Goal: Check status: Check status

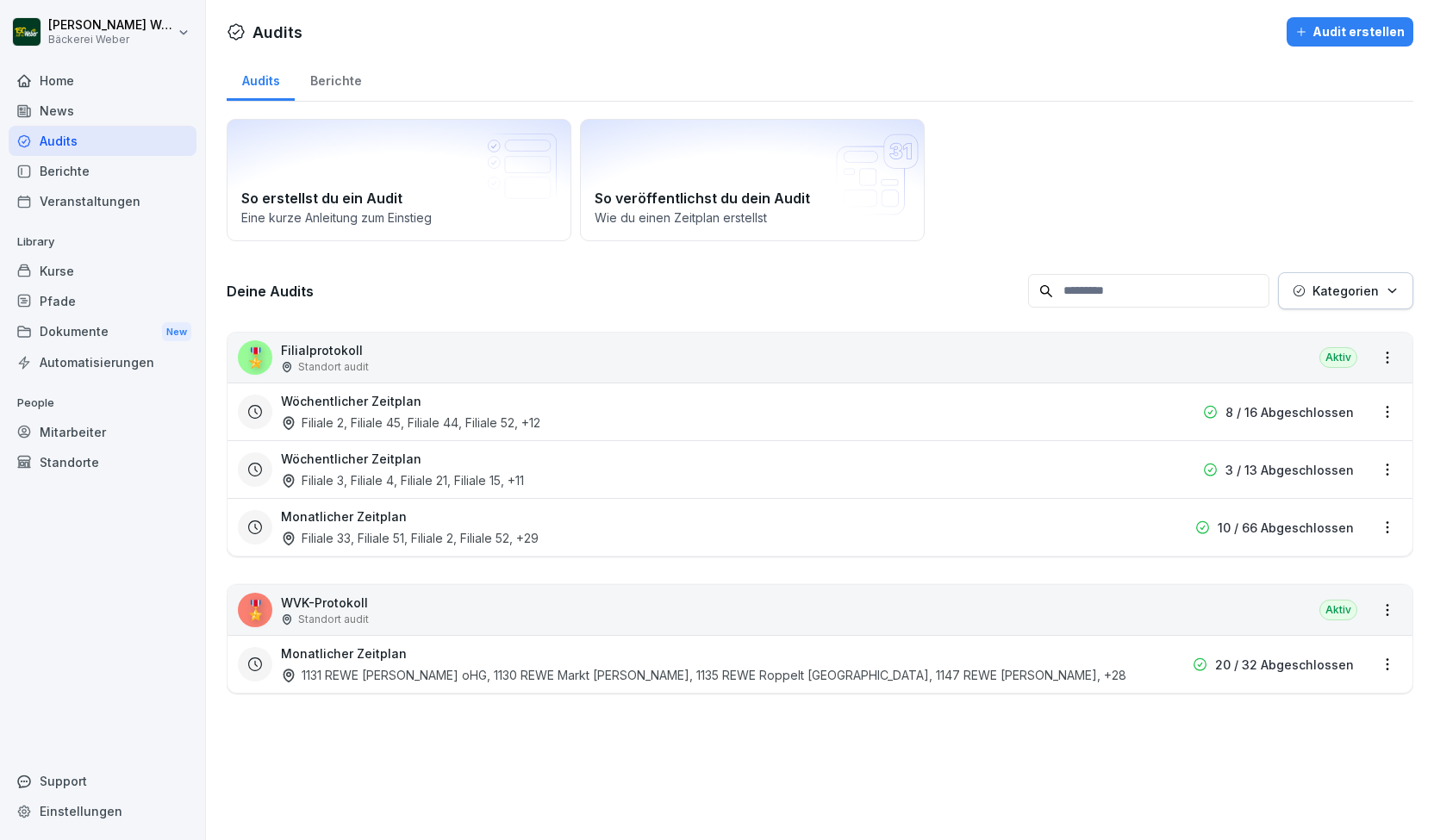
click at [48, 153] on div "Audits" at bounding box center [102, 141] width 187 height 30
click at [395, 418] on div "Filiale 2, Filiale 45, Filiale 44, Filiale 52 , +12" at bounding box center [410, 422] width 259 height 18
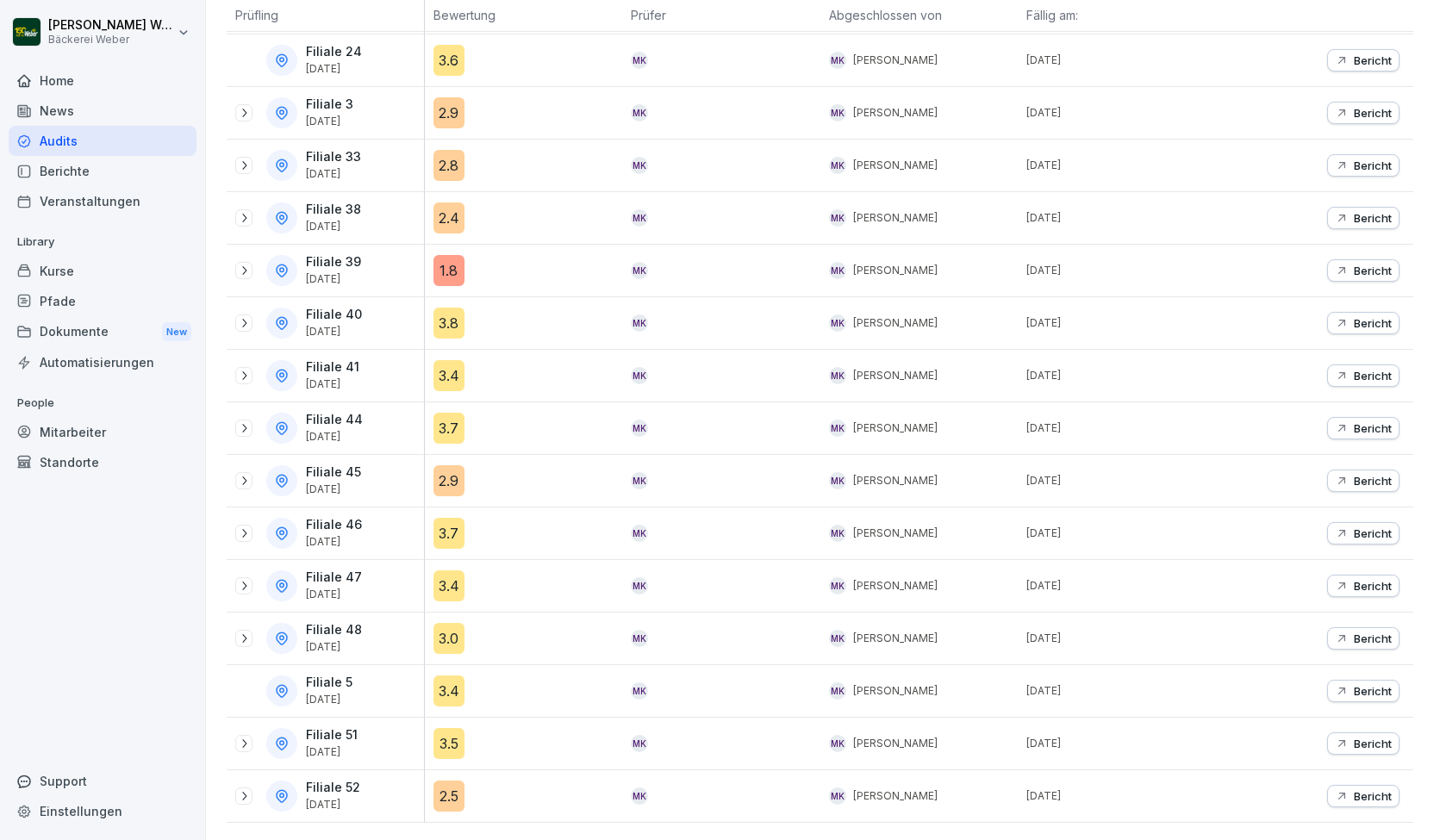
scroll to position [391, 0]
click at [244, 264] on icon at bounding box center [244, 270] width 14 height 14
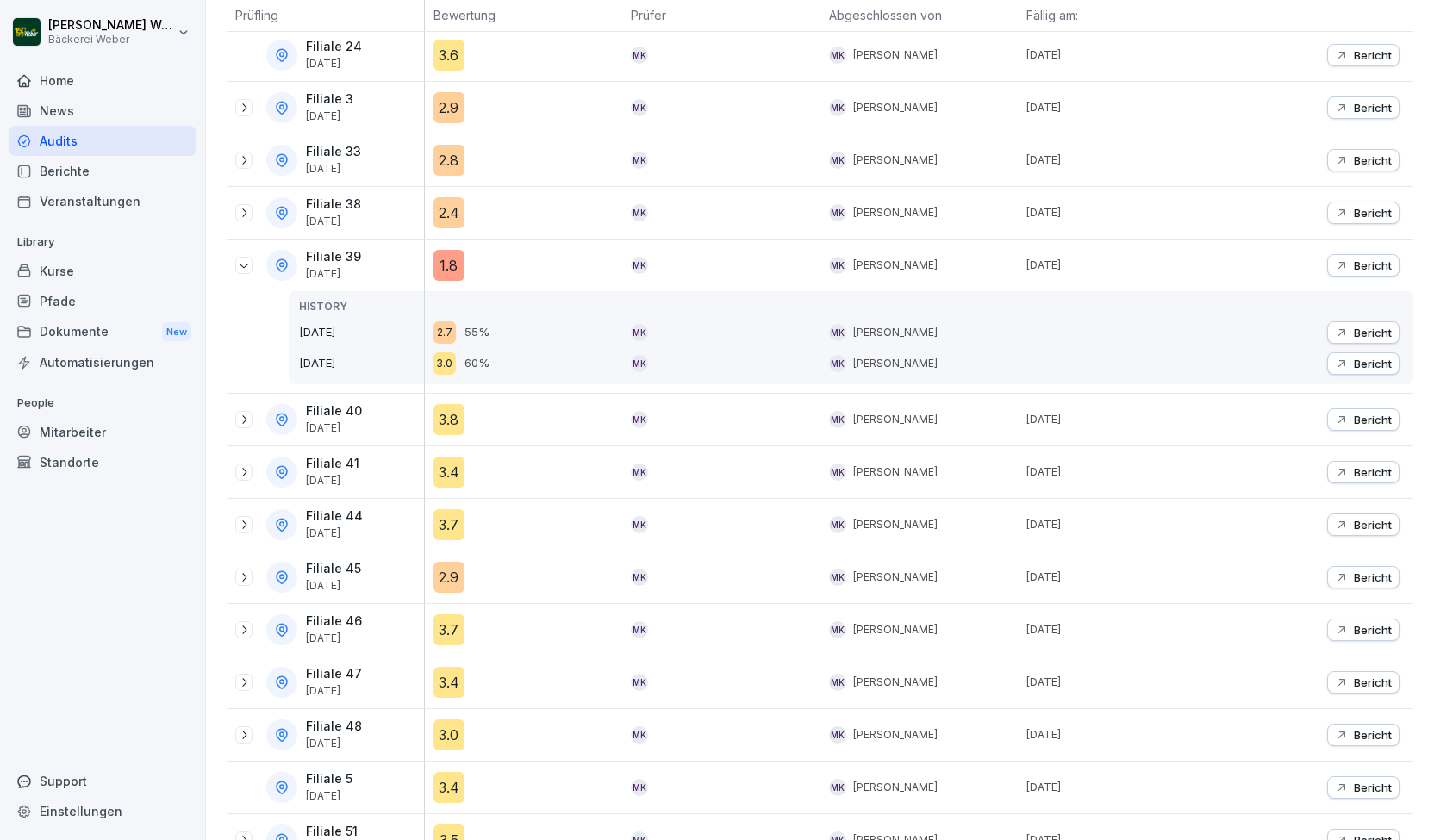
click at [445, 256] on div "1.8" at bounding box center [448, 265] width 31 height 31
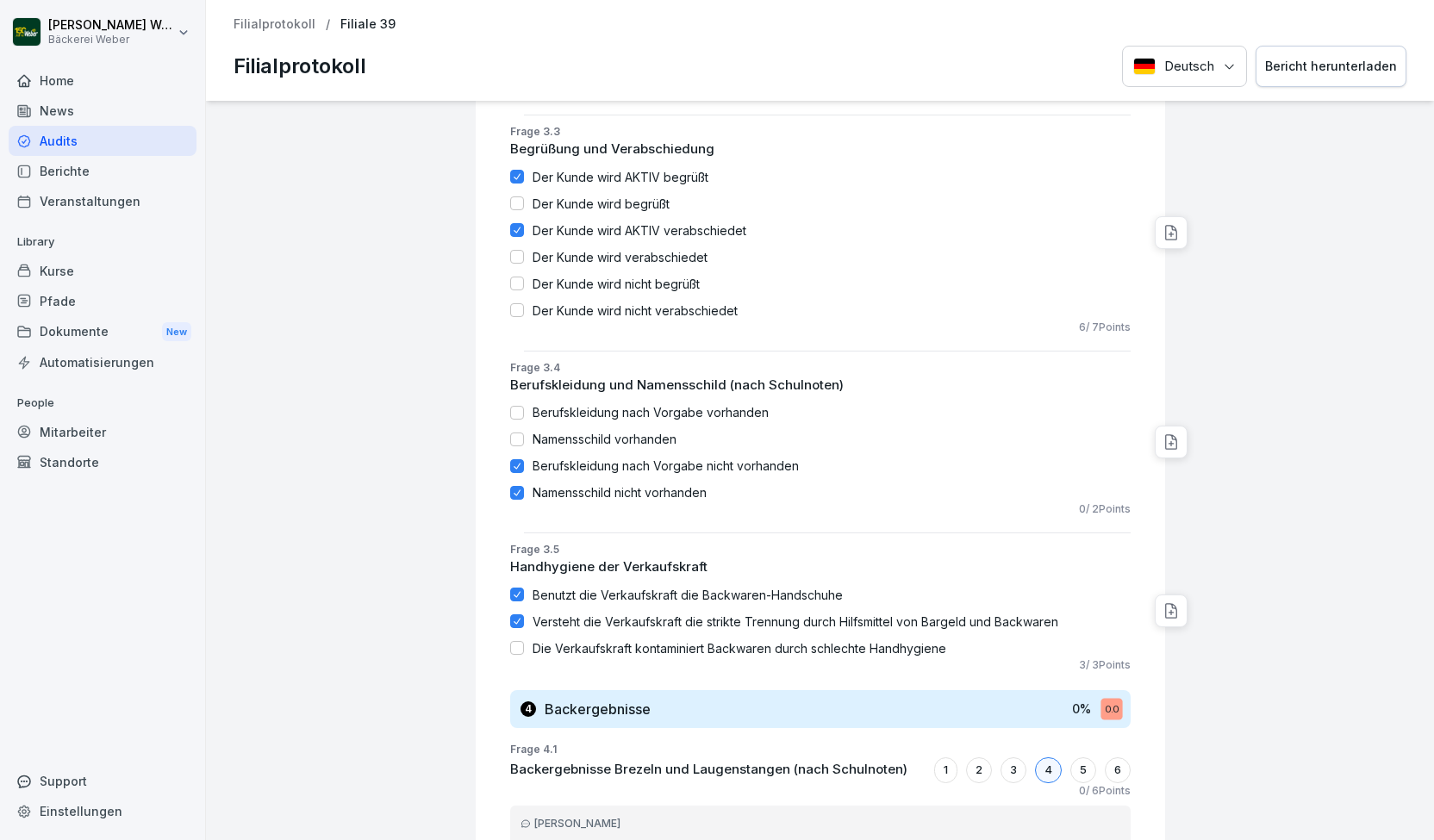
scroll to position [2521, 0]
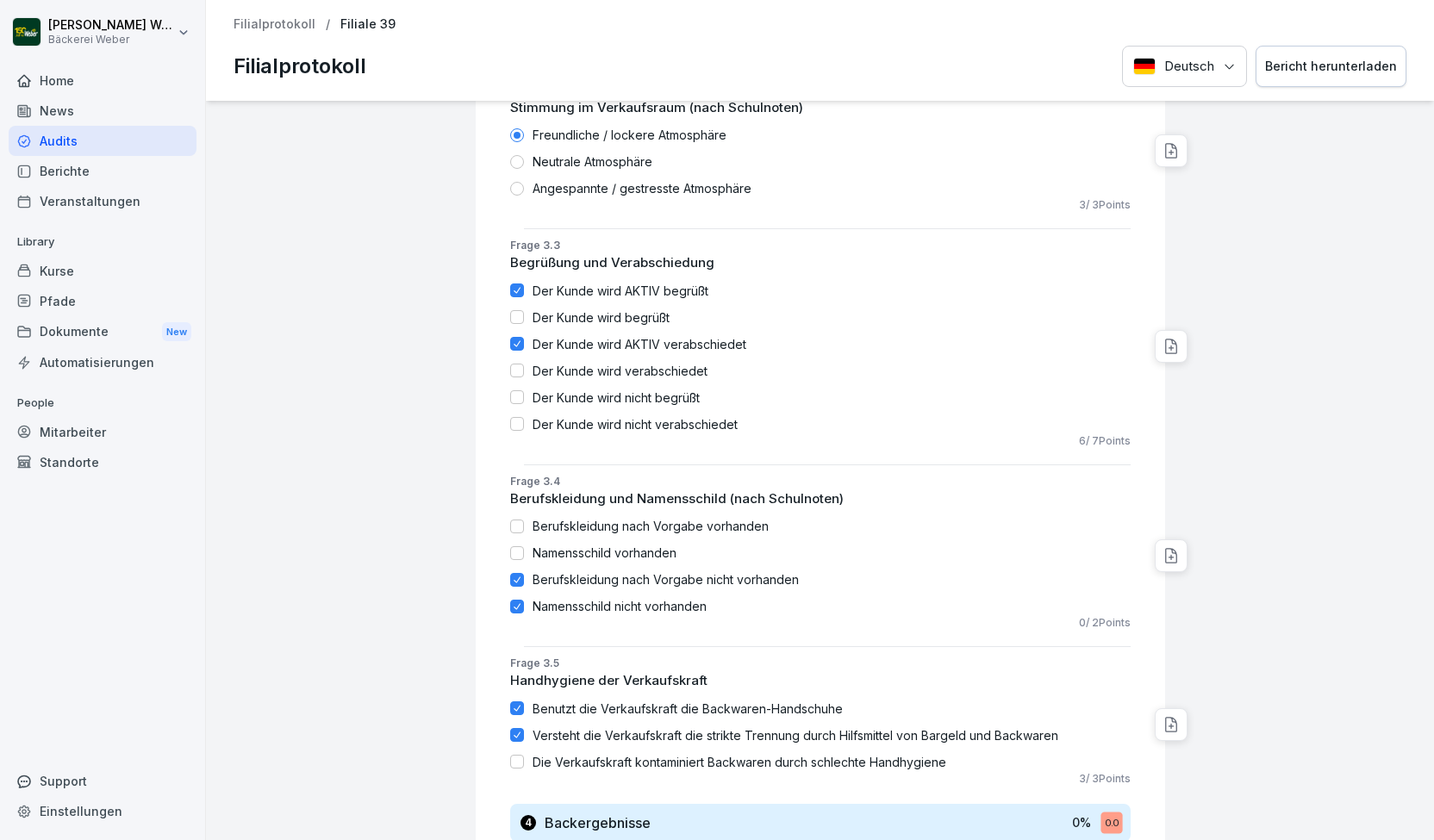
click at [71, 147] on div "Audits" at bounding box center [102, 141] width 187 height 30
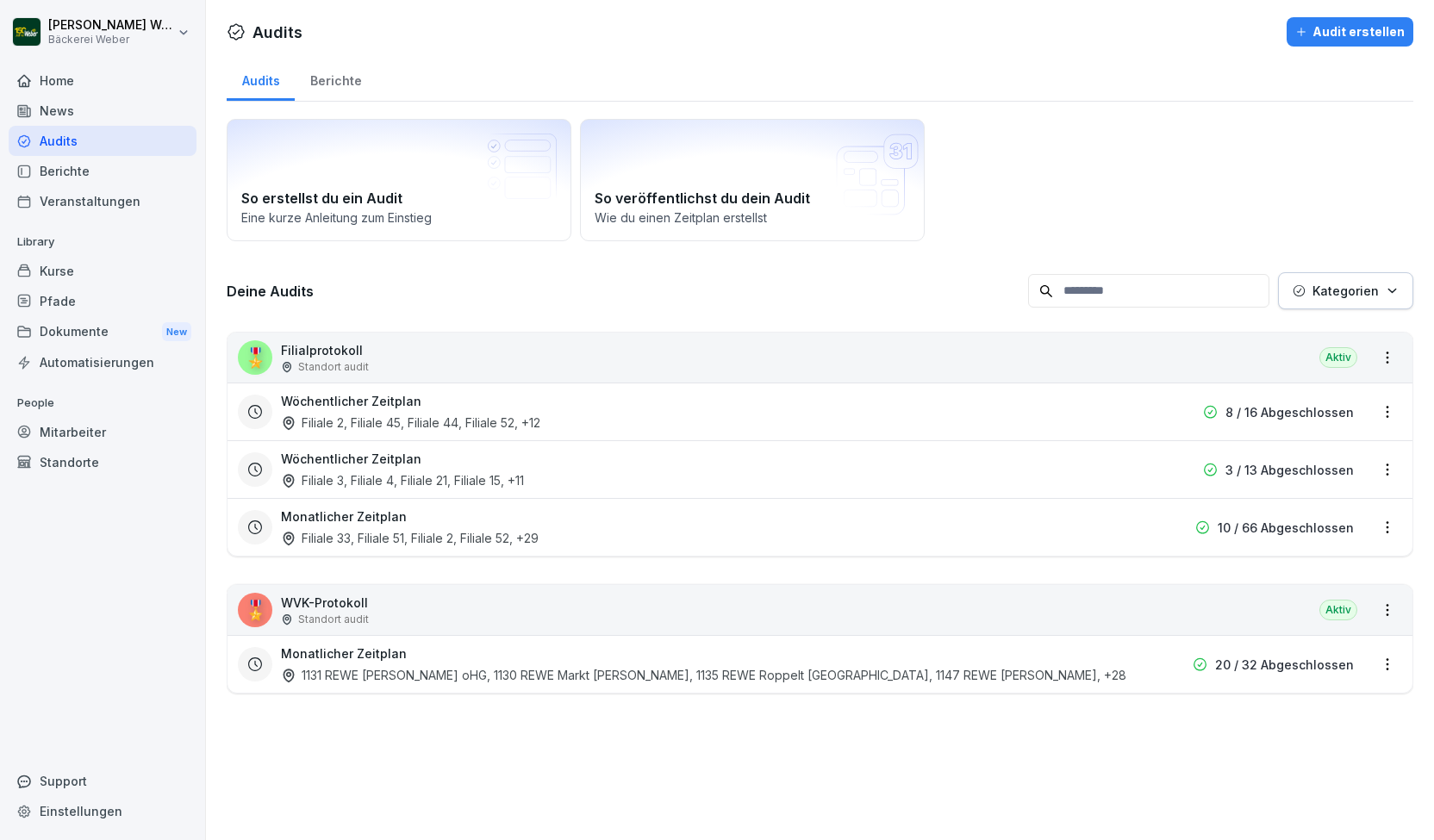
click at [383, 401] on h3 "Wöchentlicher Zeitplan" at bounding box center [350, 400] width 140 height 18
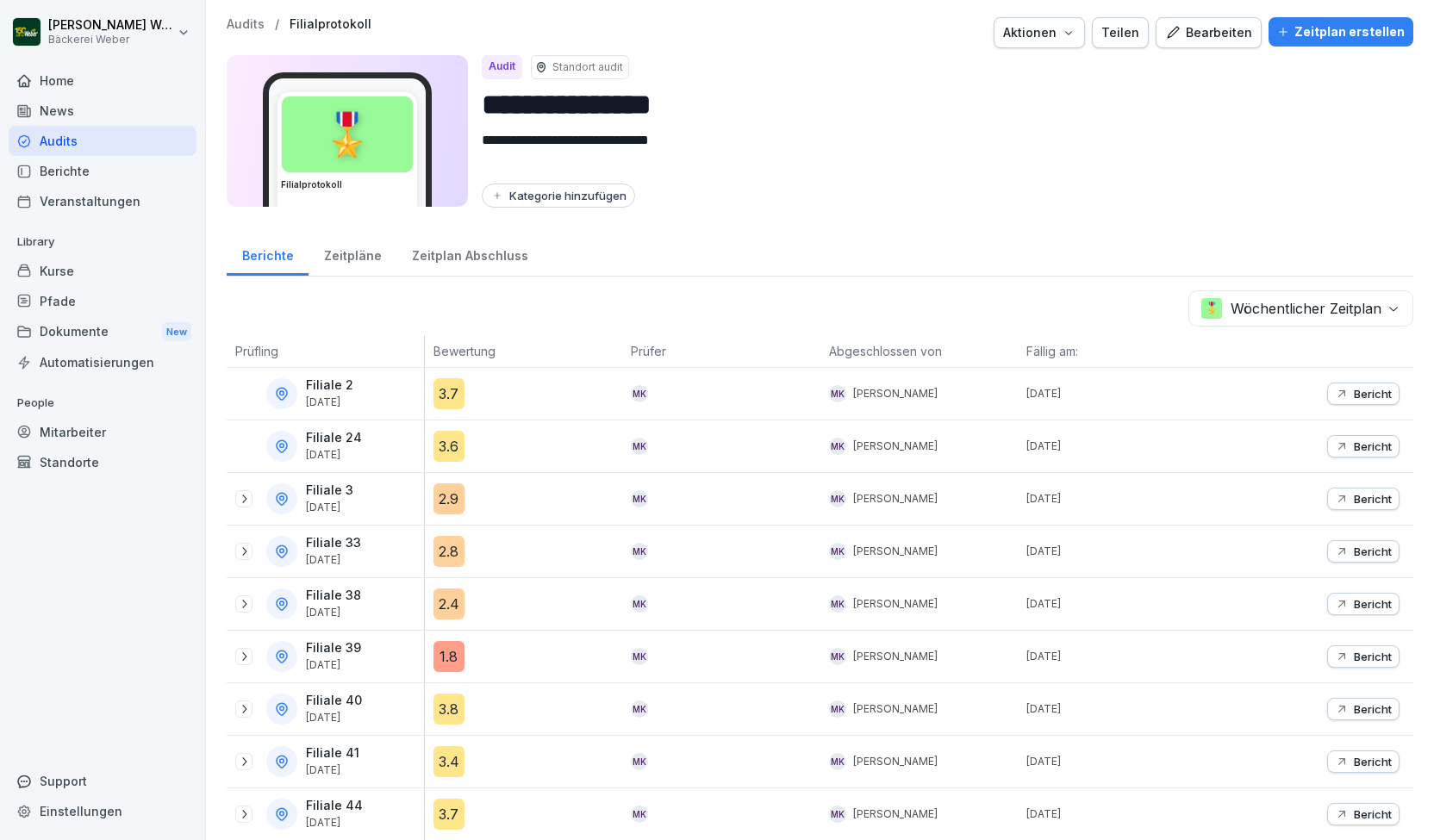
scroll to position [4, 0]
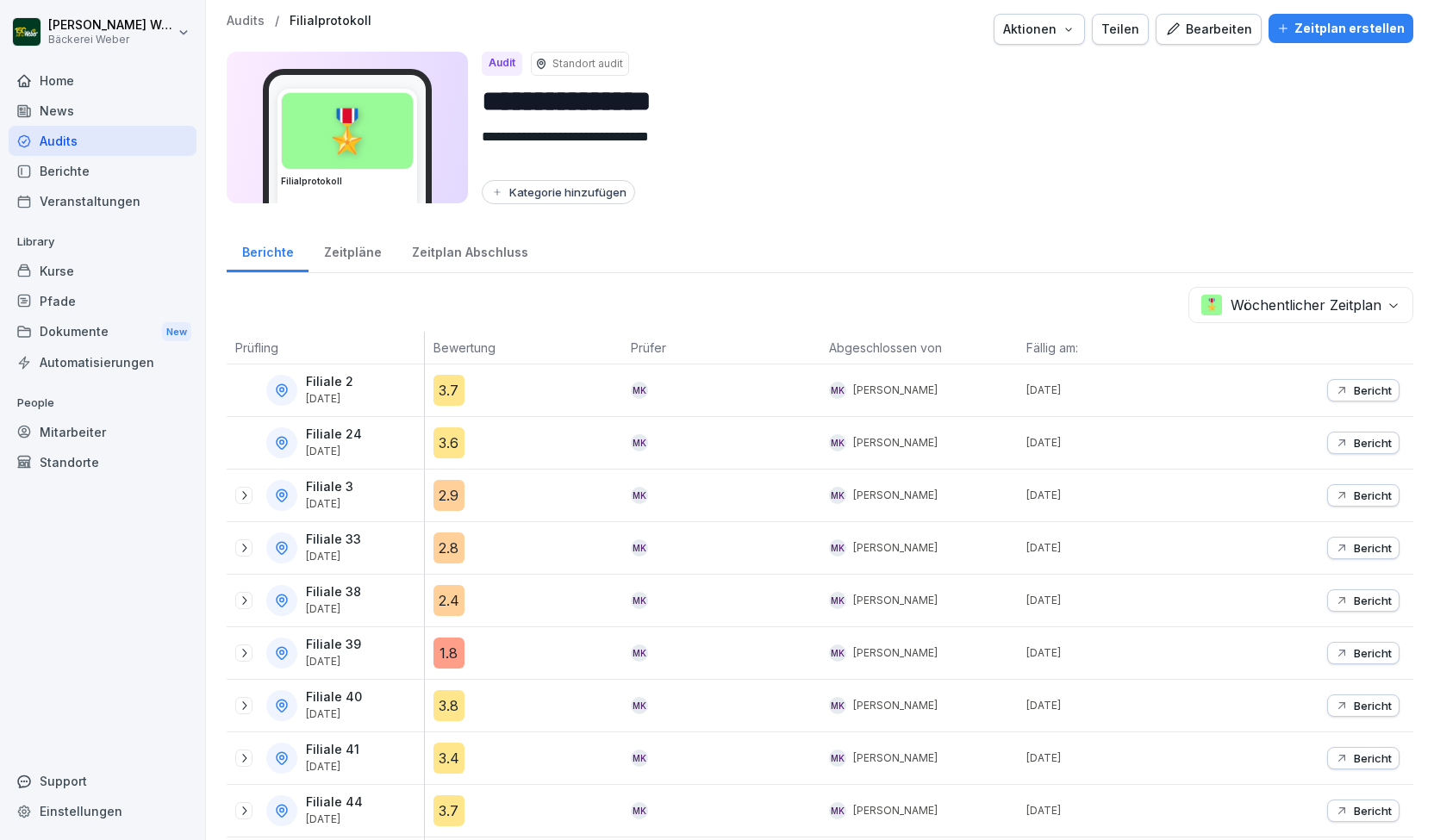
click at [448, 589] on div "2.4" at bounding box center [448, 600] width 31 height 31
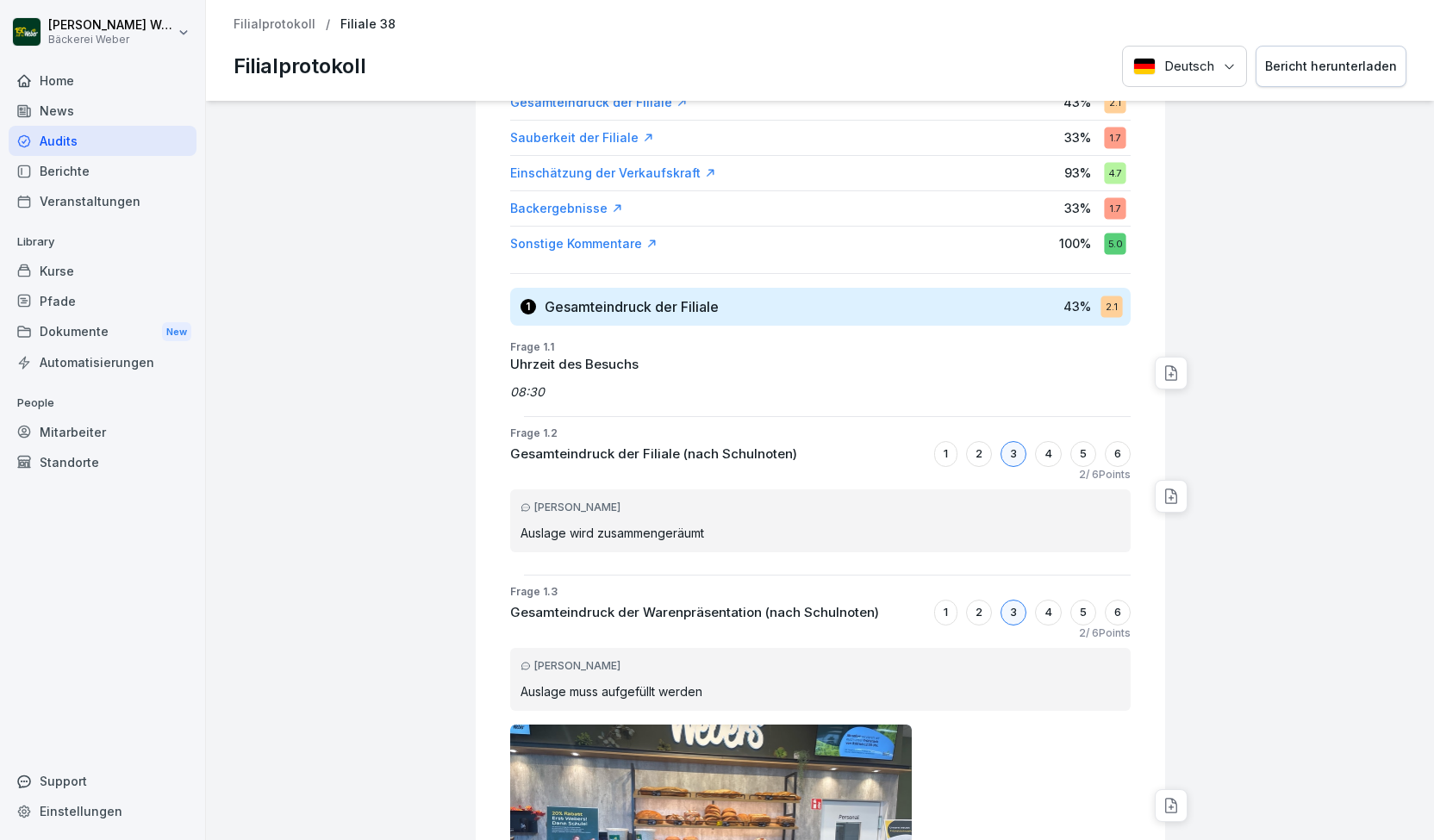
scroll to position [233, 0]
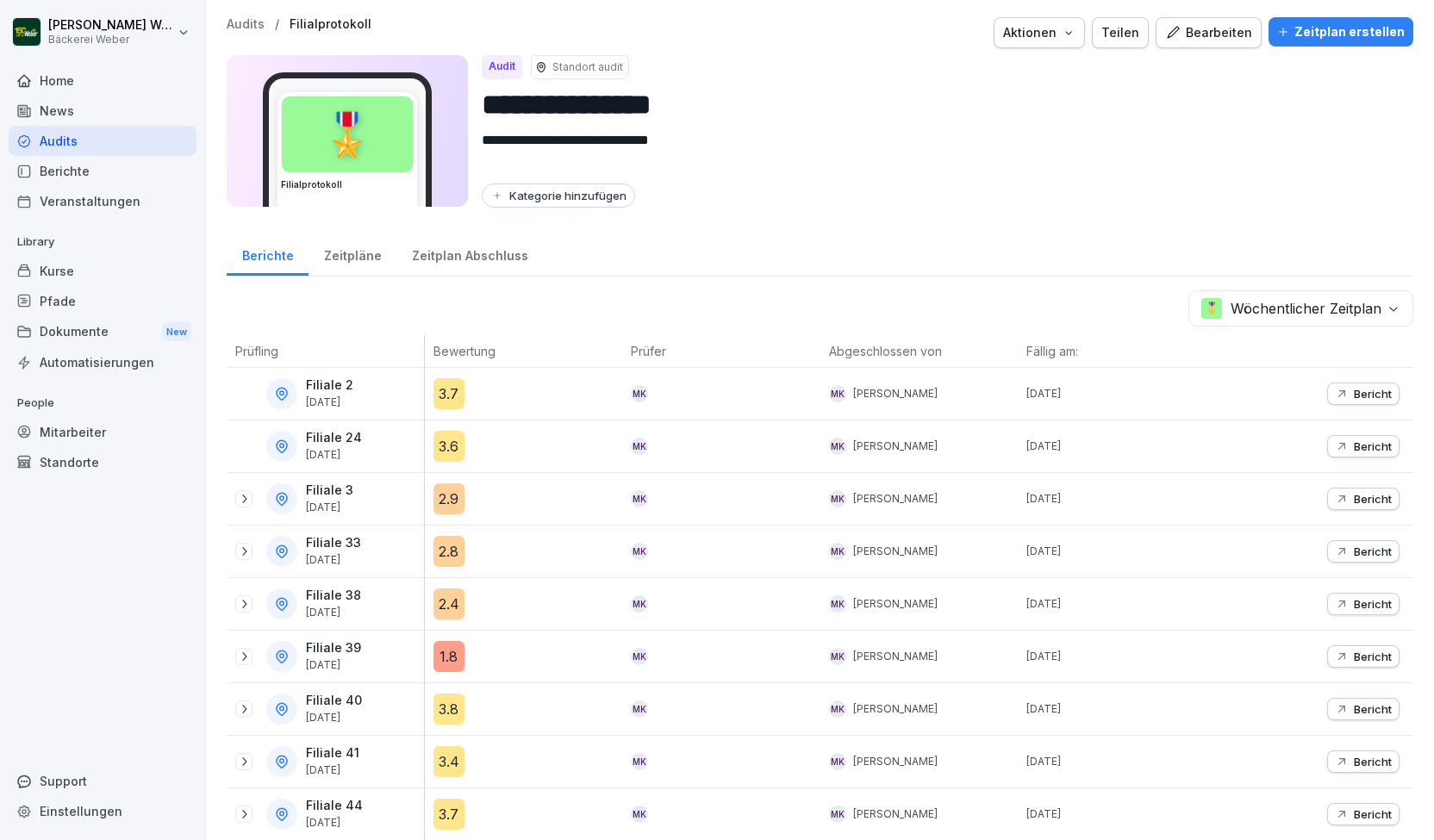
click at [108, 132] on div "Audits" at bounding box center [102, 141] width 187 height 30
